Goal: Check status: Check status

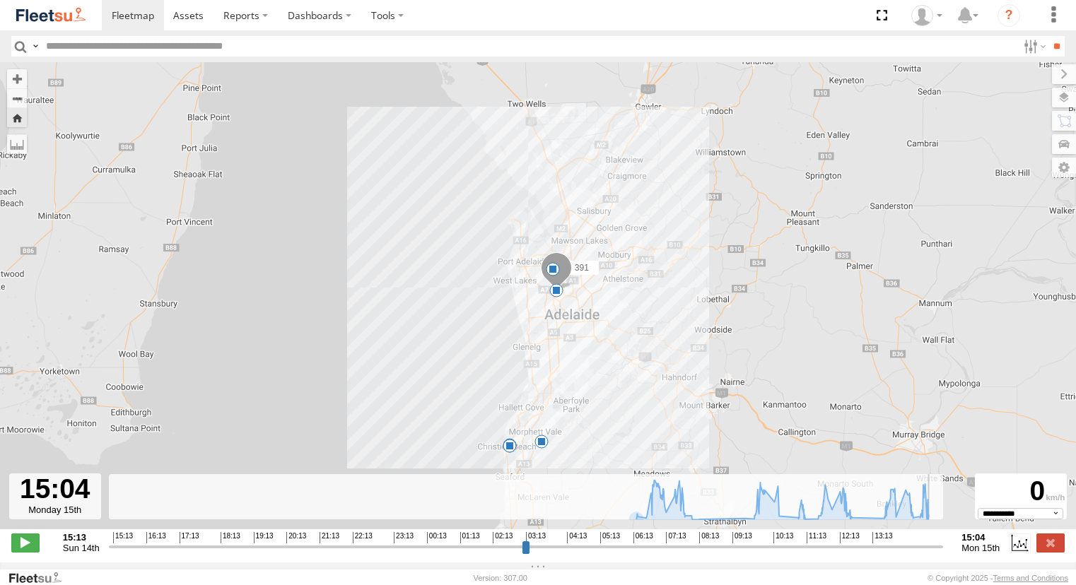
select select "**********"
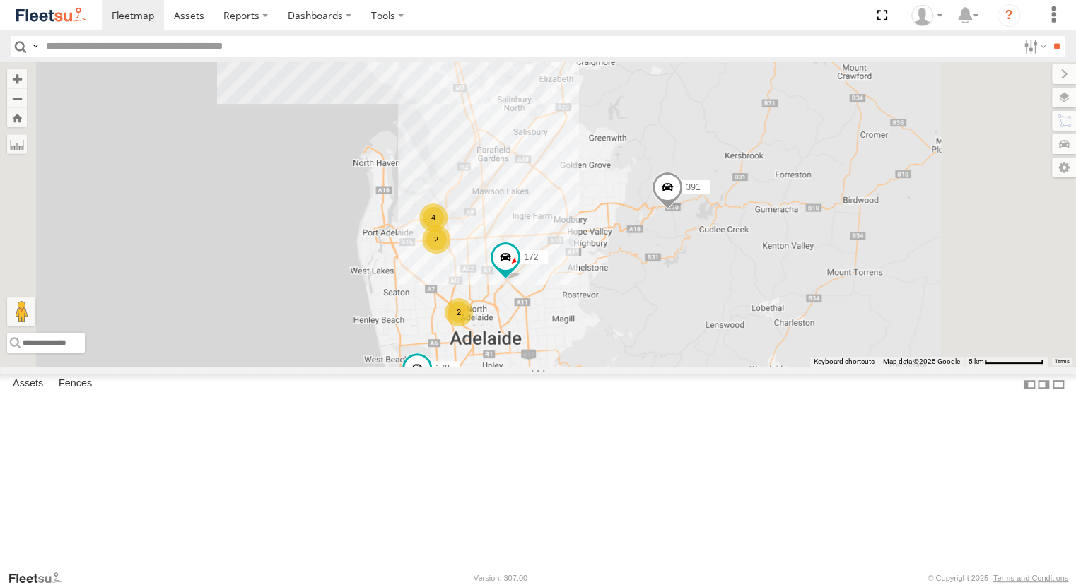
click at [0, 0] on div "Powerscaper" at bounding box center [0, 0] width 0 height 0
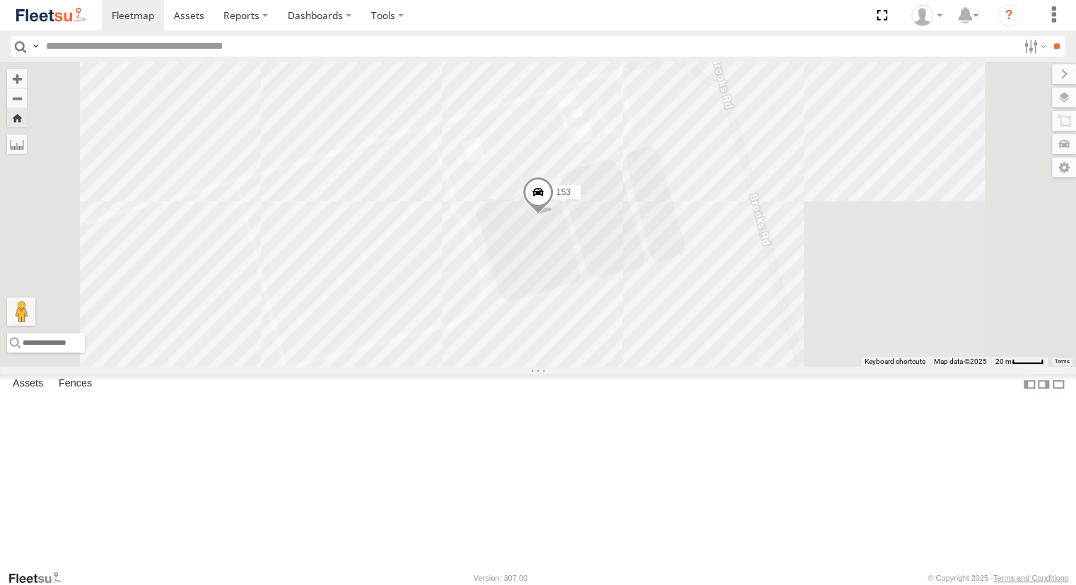
click at [0, 0] on div "Powerscaper" at bounding box center [0, 0] width 0 height 0
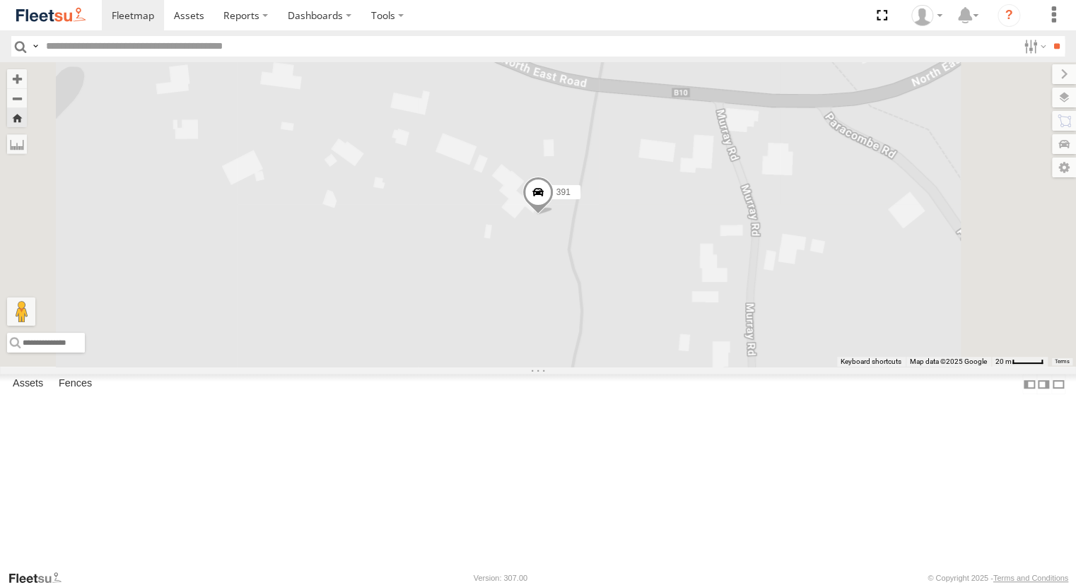
click at [0, 0] on div "Powerscaper" at bounding box center [0, 0] width 0 height 0
